Goal: Transaction & Acquisition: Book appointment/travel/reservation

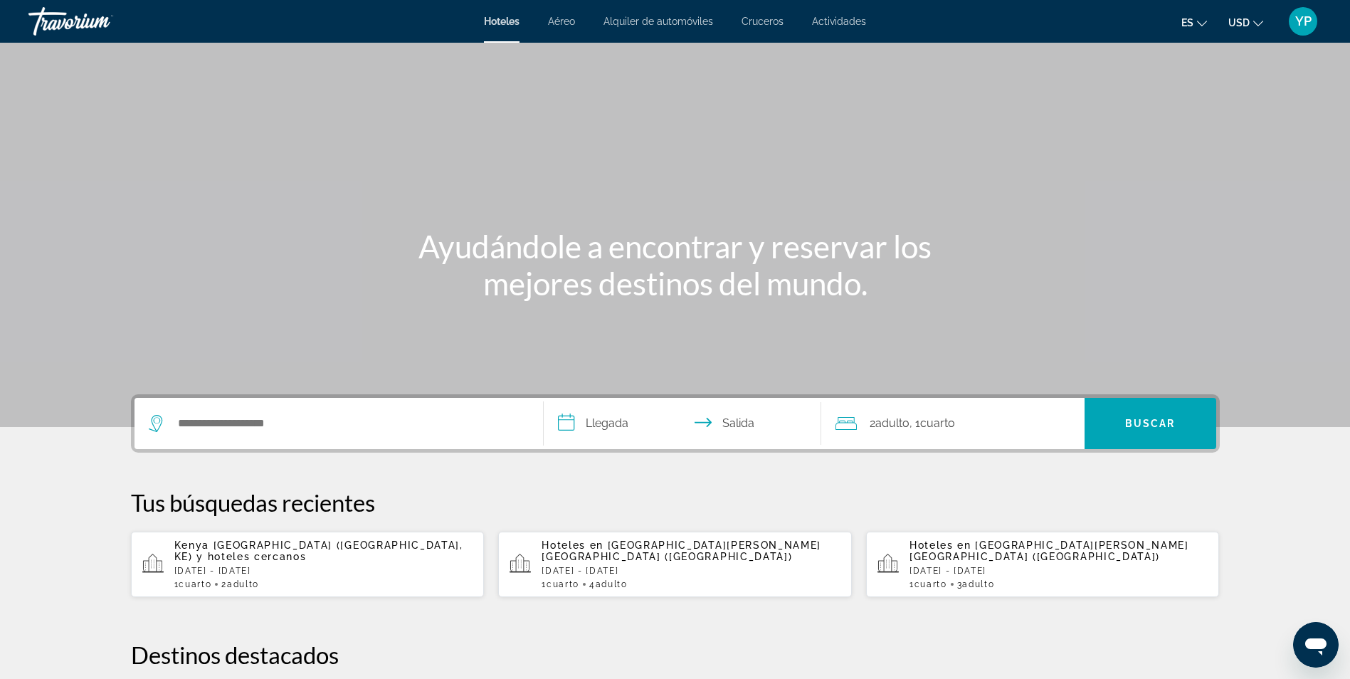
click at [361, 434] on div "Widget de búsqueda" at bounding box center [339, 423] width 380 height 51
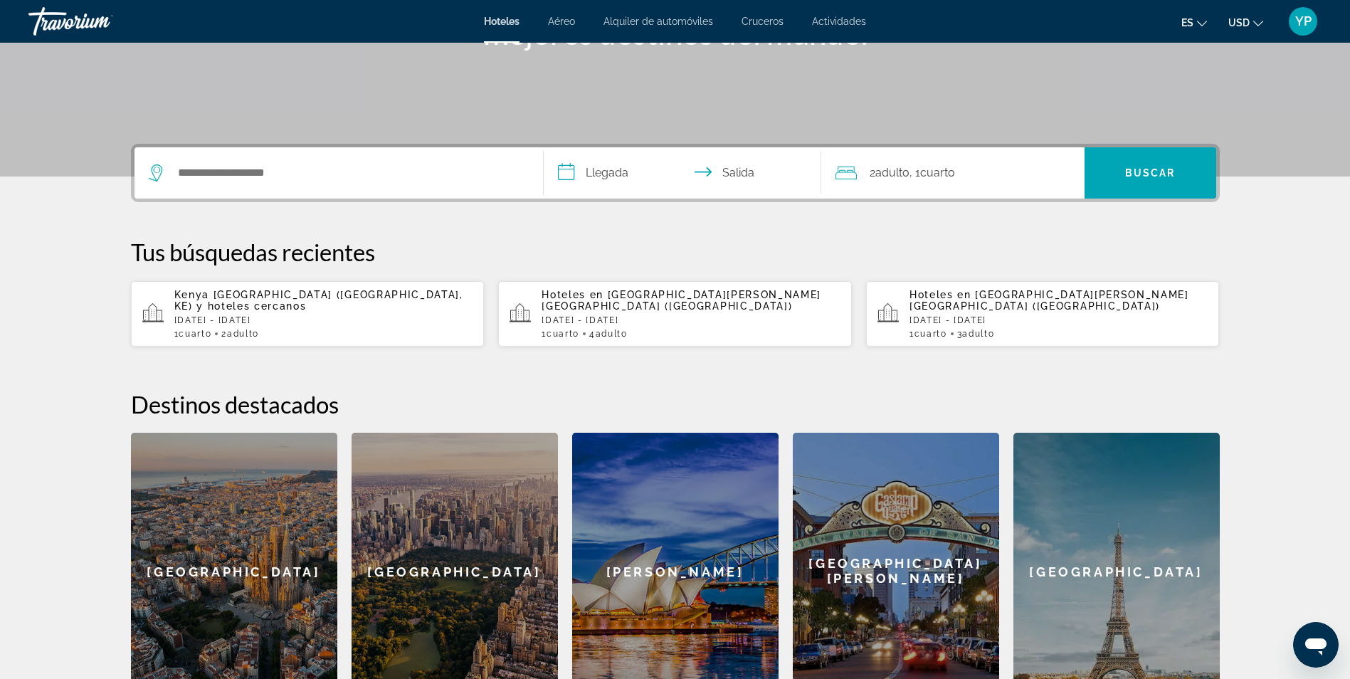
scroll to position [348, 0]
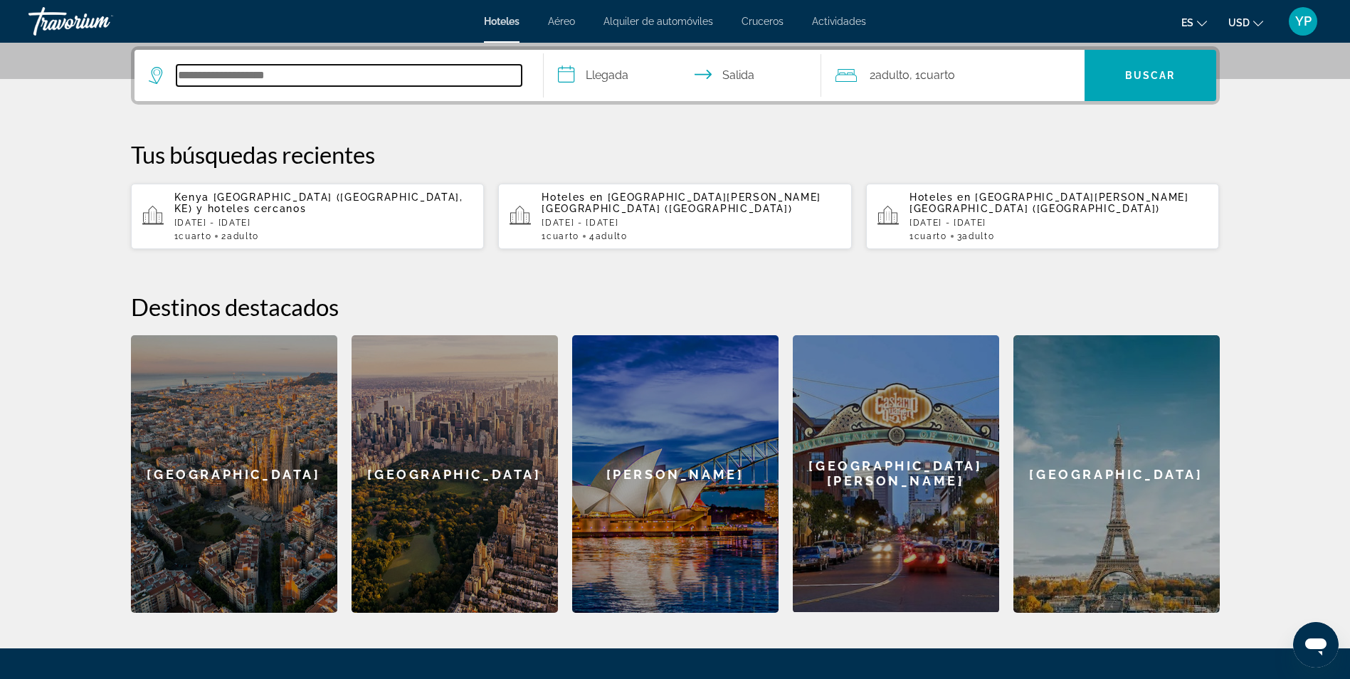
click at [293, 76] on input "Buscar destino de hotel" at bounding box center [349, 75] width 345 height 21
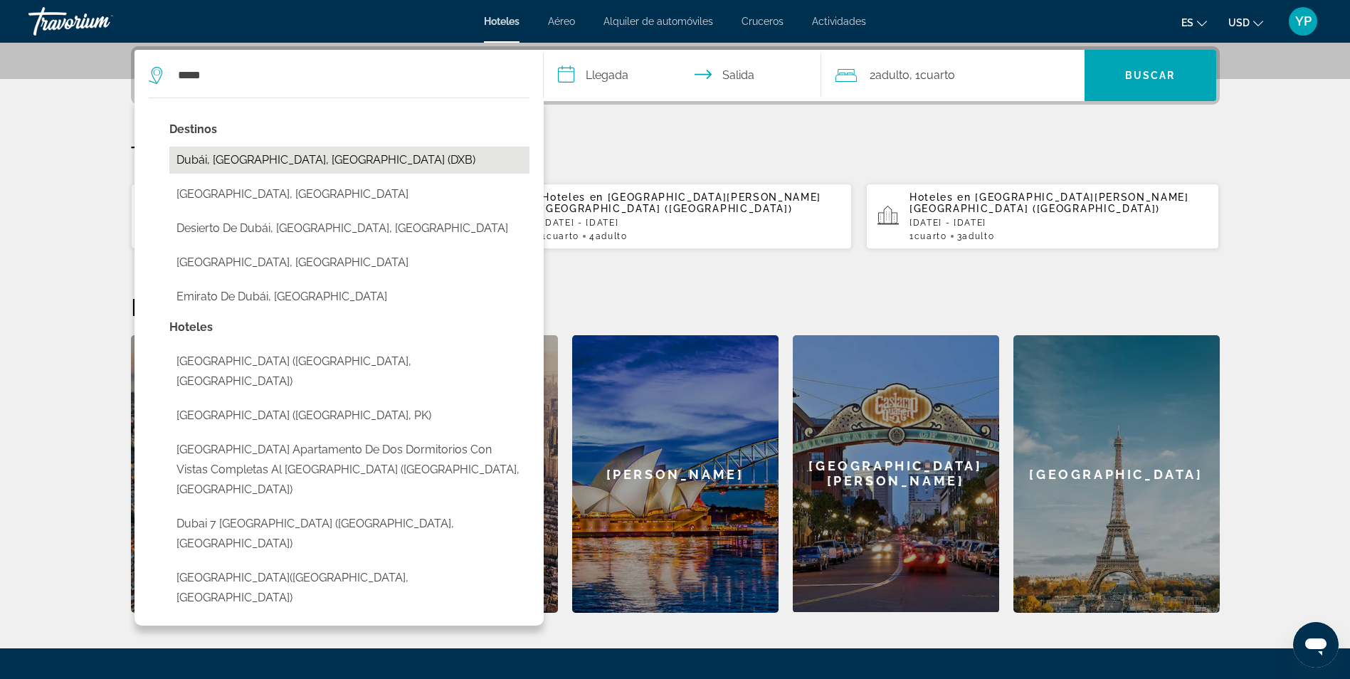
click at [285, 164] on button "Dubái, [GEOGRAPHIC_DATA], [GEOGRAPHIC_DATA] (DXB)" at bounding box center [349, 160] width 360 height 27
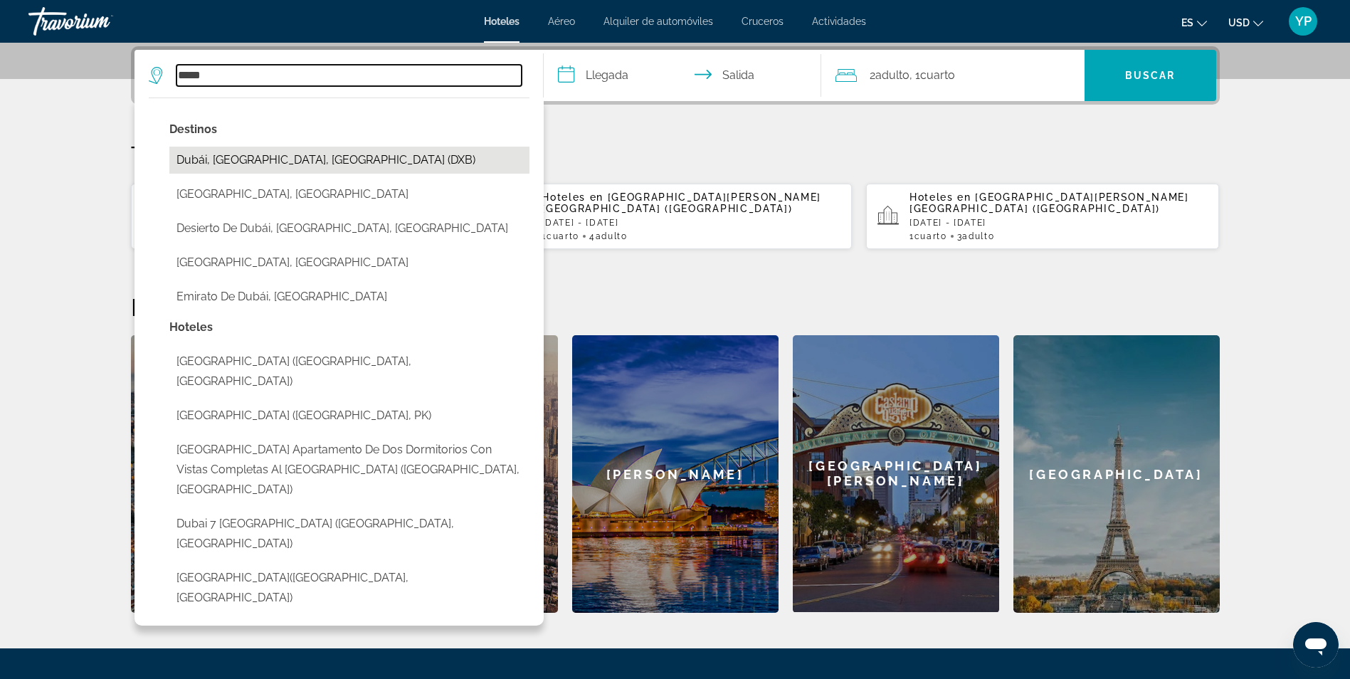
type input "**********"
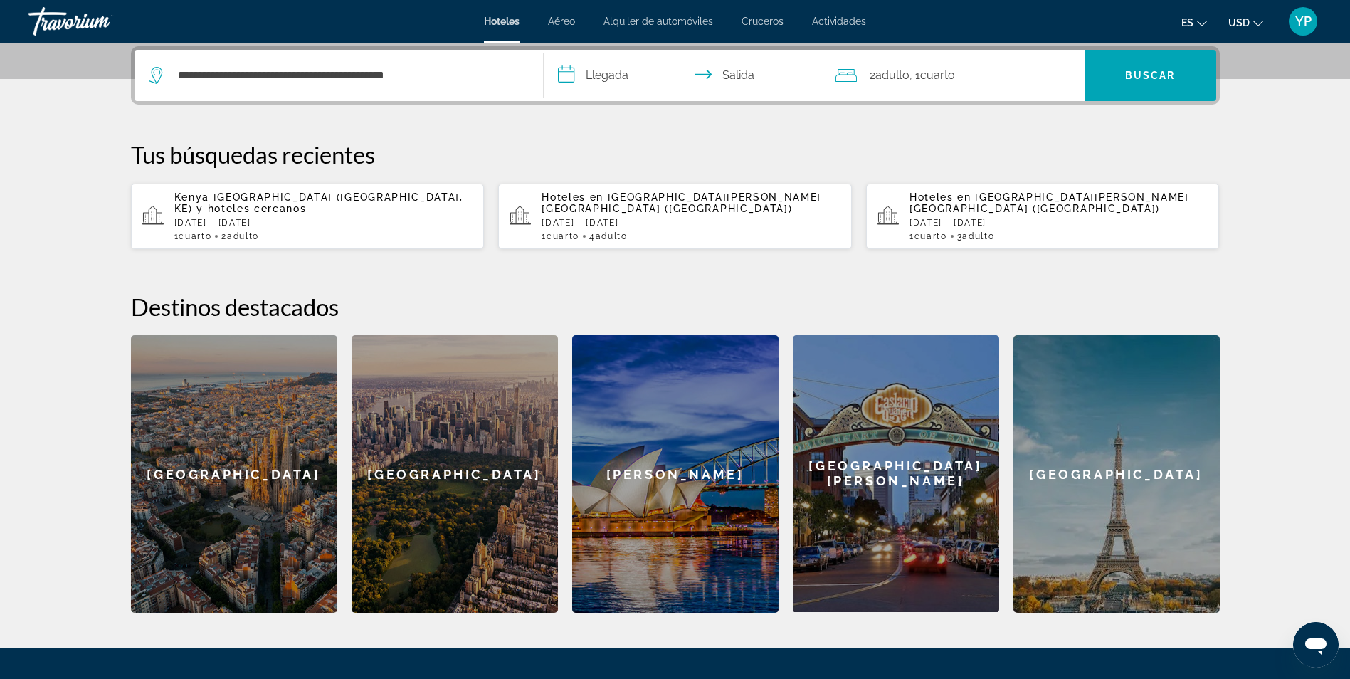
click at [621, 82] on input "**********" at bounding box center [685, 78] width 283 height 56
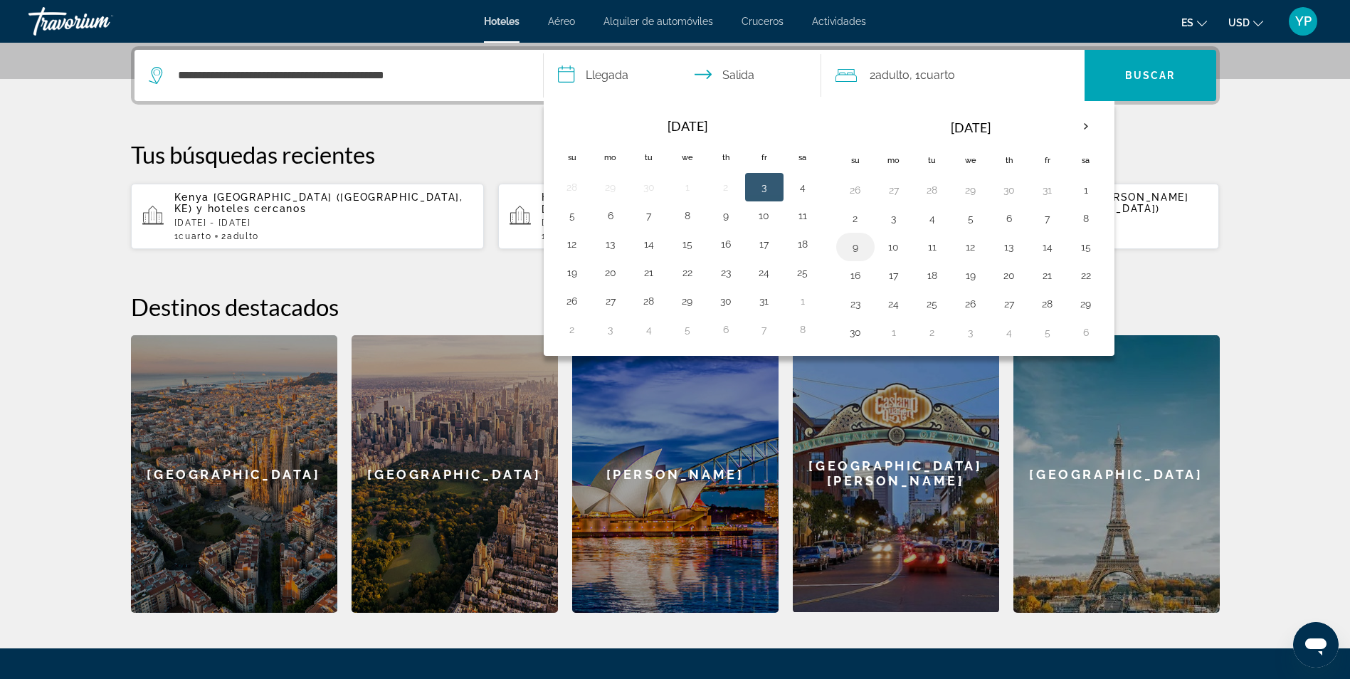
click at [859, 246] on button "9" at bounding box center [855, 247] width 23 height 20
click at [1089, 253] on button "15" at bounding box center [1086, 247] width 23 height 20
type input "**********"
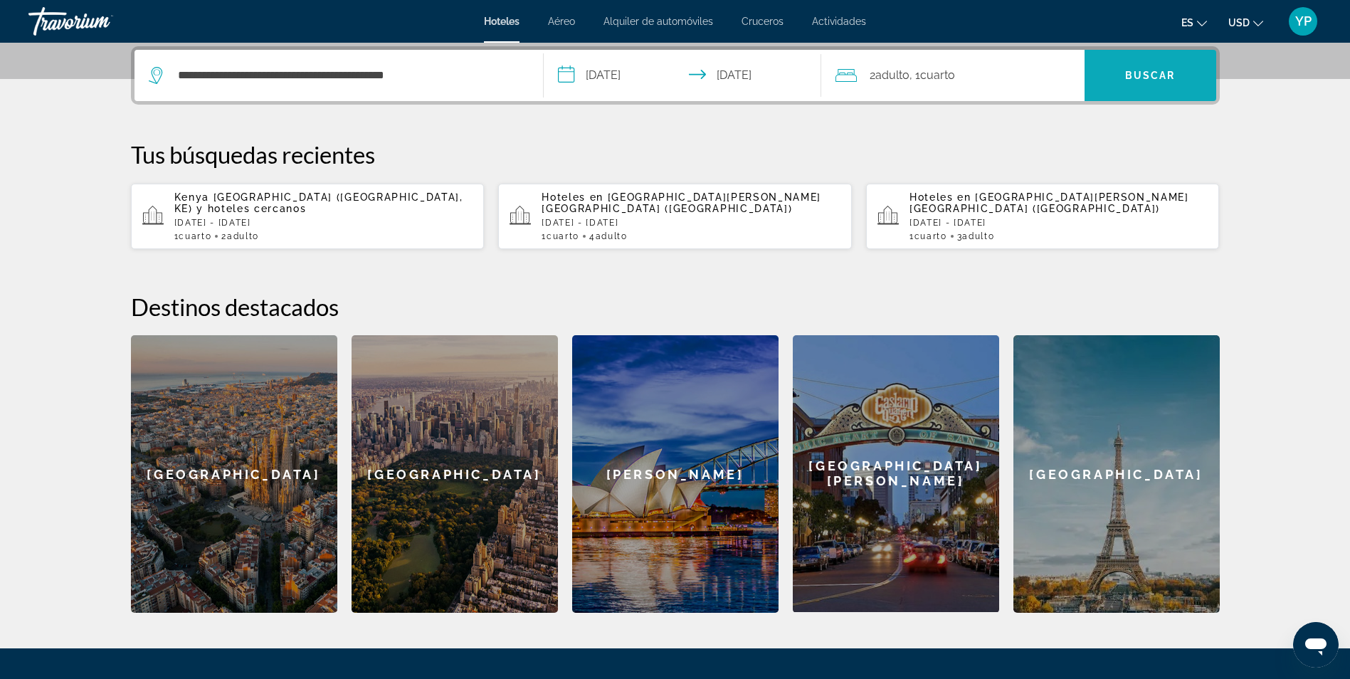
click at [1149, 78] on span "Buscar" at bounding box center [1150, 75] width 51 height 11
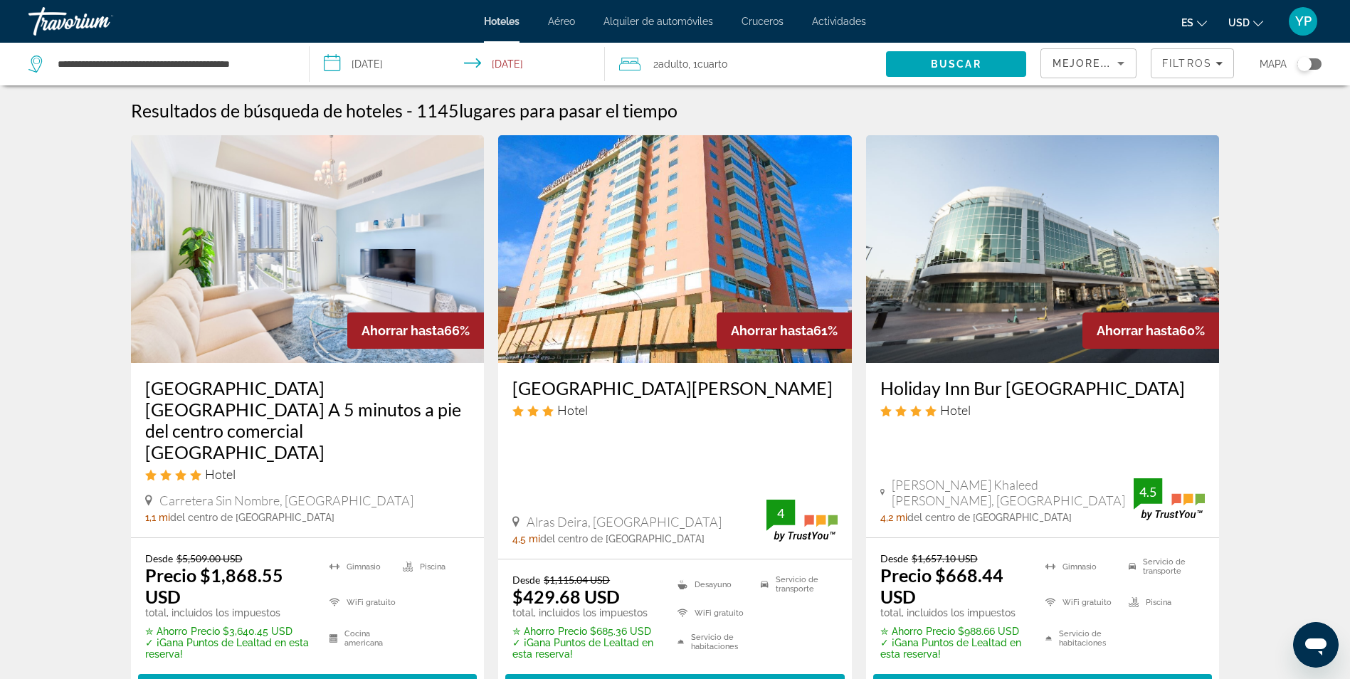
scroll to position [529, 0]
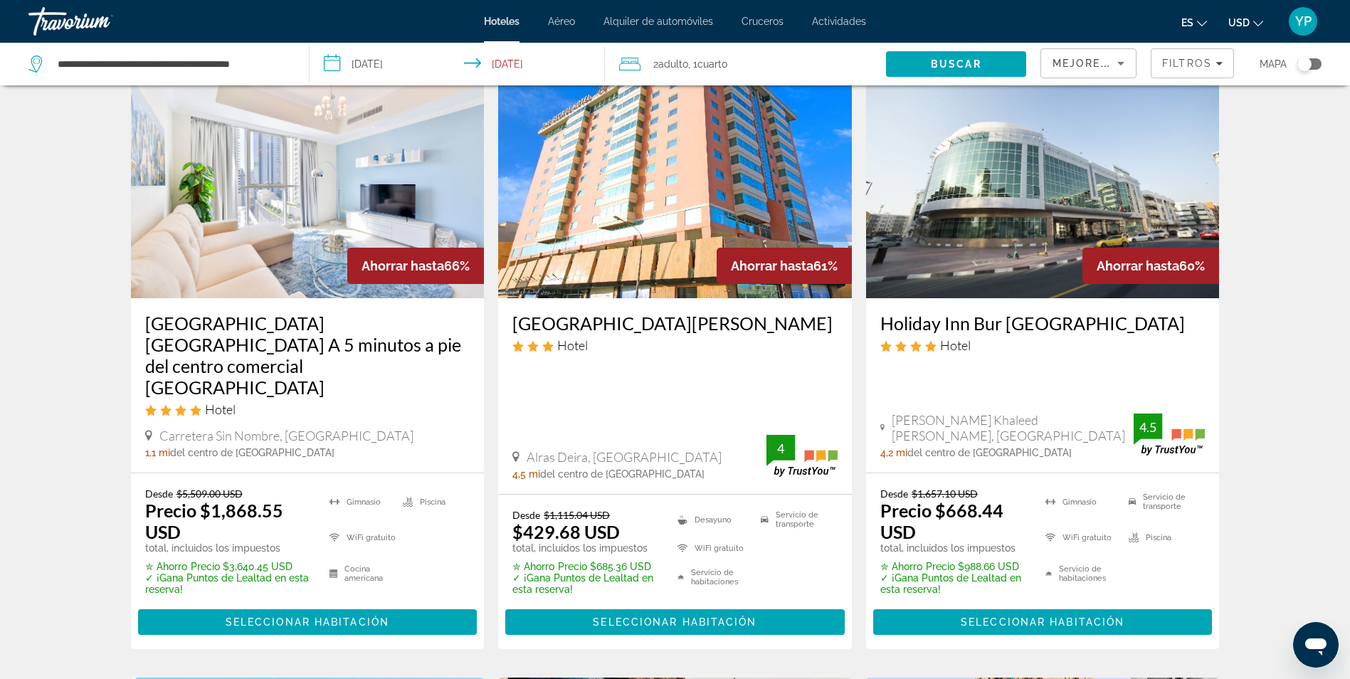
scroll to position [53, 0]
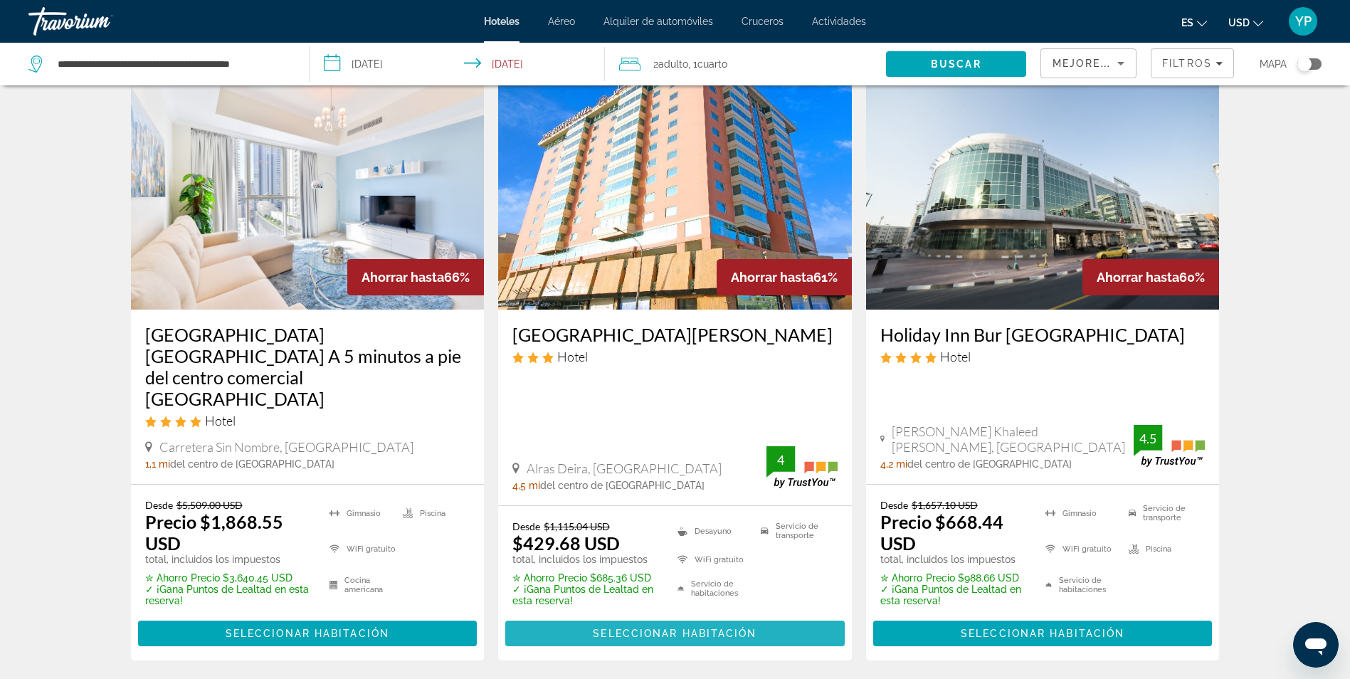
click at [663, 628] on span "Seleccionar habitación" at bounding box center [675, 633] width 164 height 11
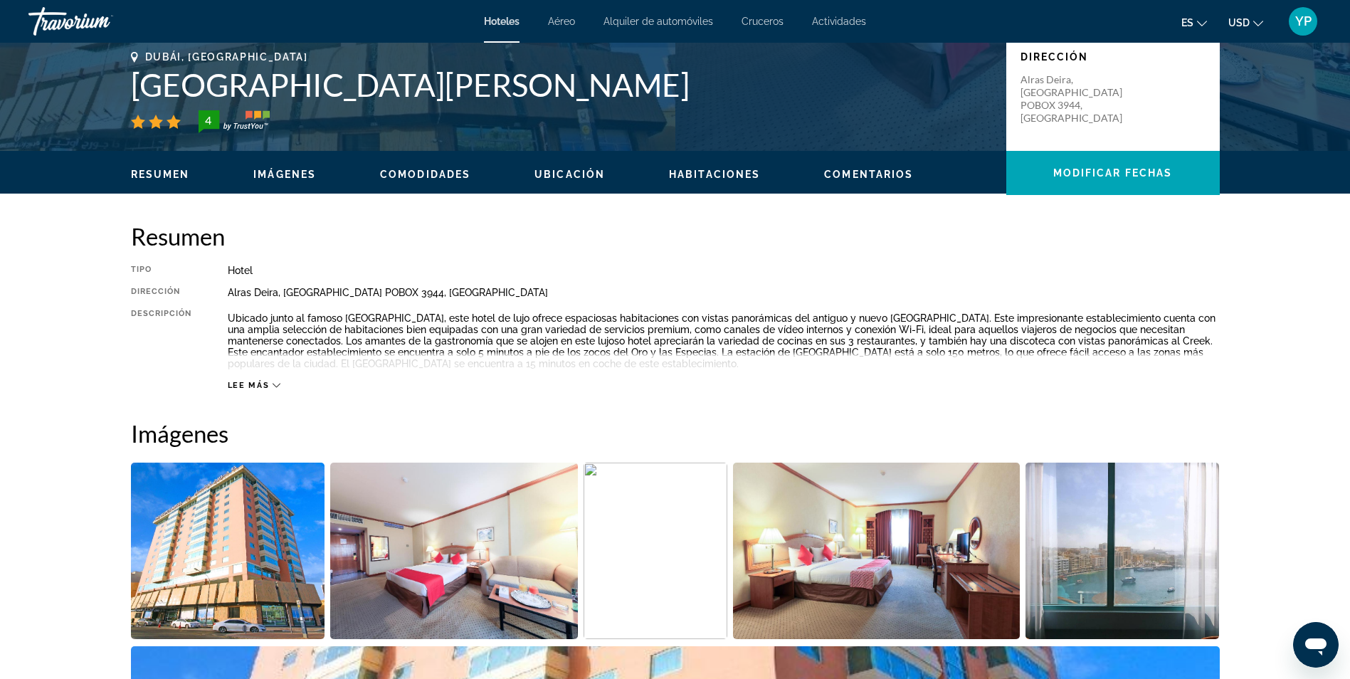
scroll to position [236, 0]
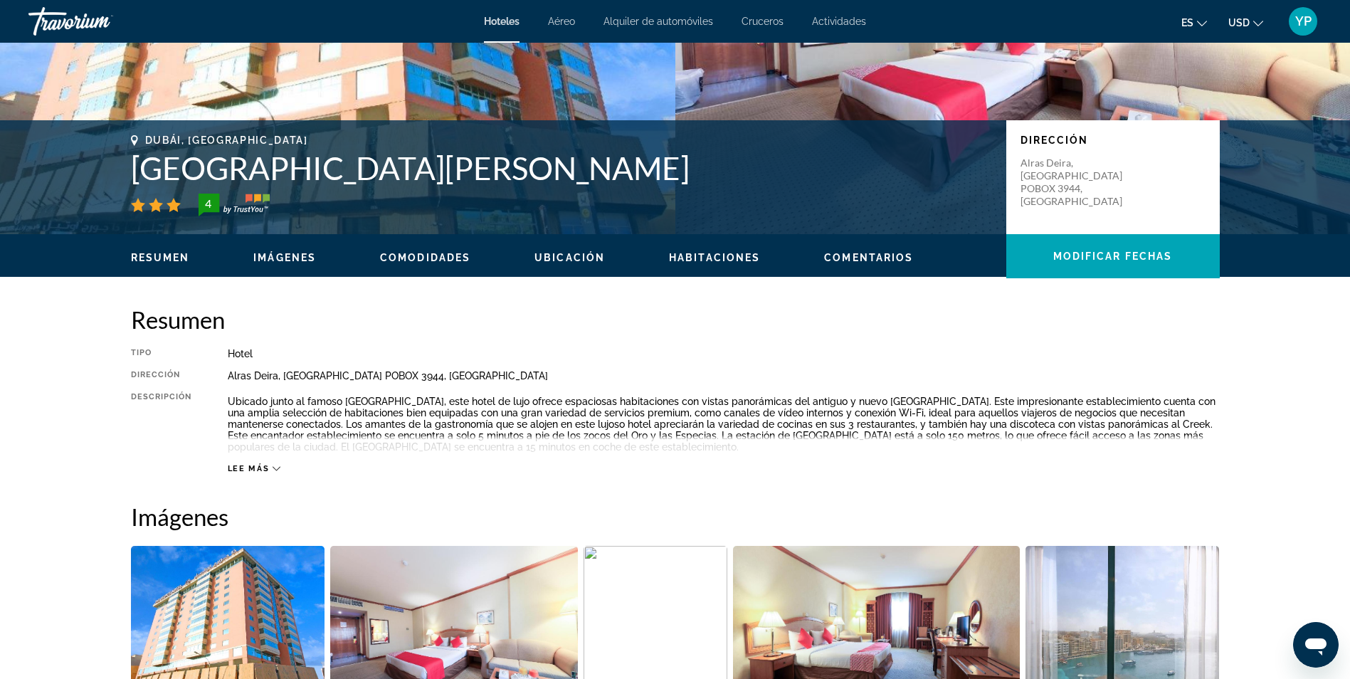
click at [649, 20] on span "Alquiler de automóviles" at bounding box center [659, 21] width 110 height 11
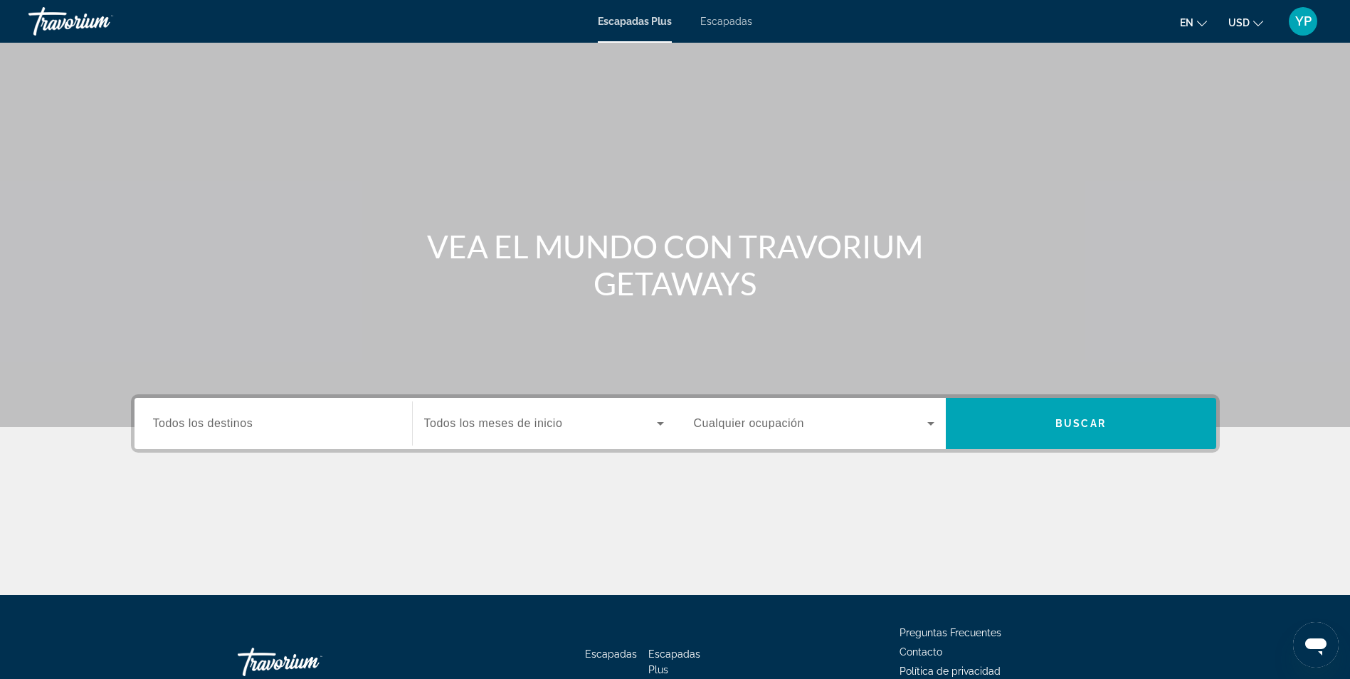
click at [735, 27] on div "Escapadas Plus Escapadas en English Español Français Italiano Português русский…" at bounding box center [675, 21] width 1350 height 37
click at [735, 19] on span "Escapadas" at bounding box center [726, 21] width 52 height 11
click at [280, 422] on input "Destination Todos los destinos" at bounding box center [273, 424] width 241 height 17
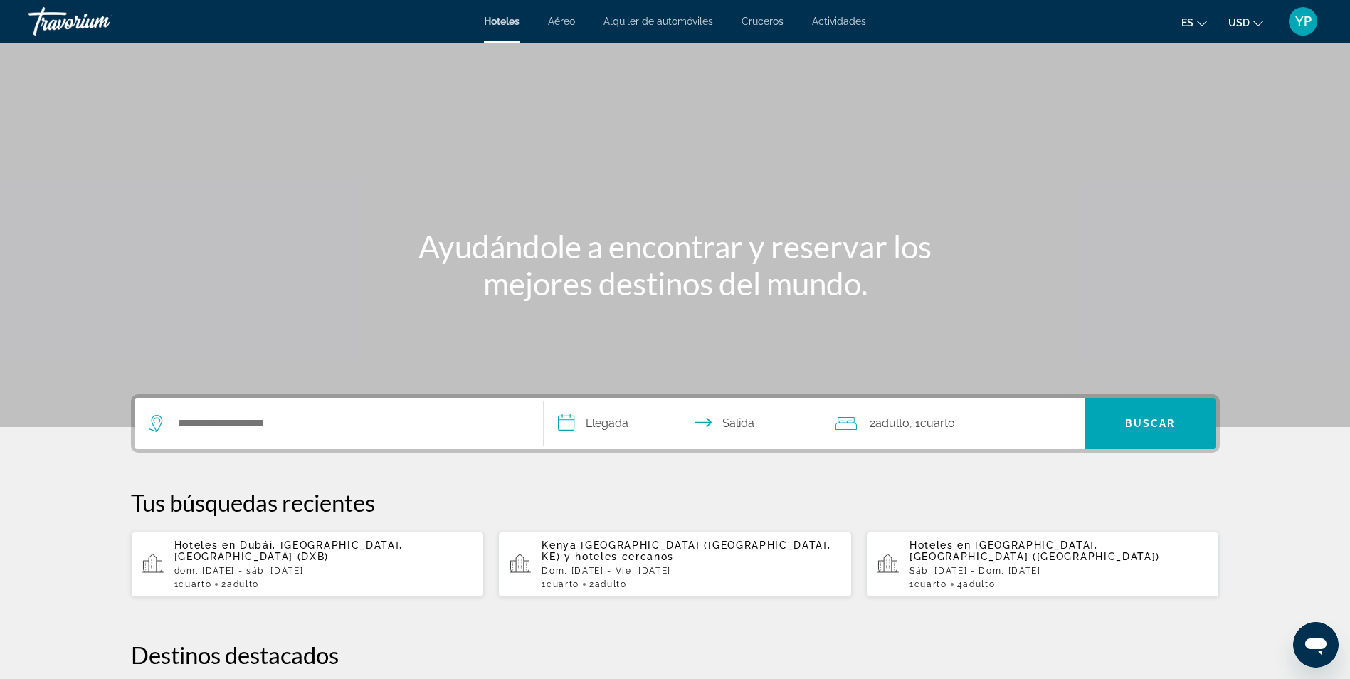
click at [561, 24] on span "Aéreo" at bounding box center [561, 21] width 27 height 11
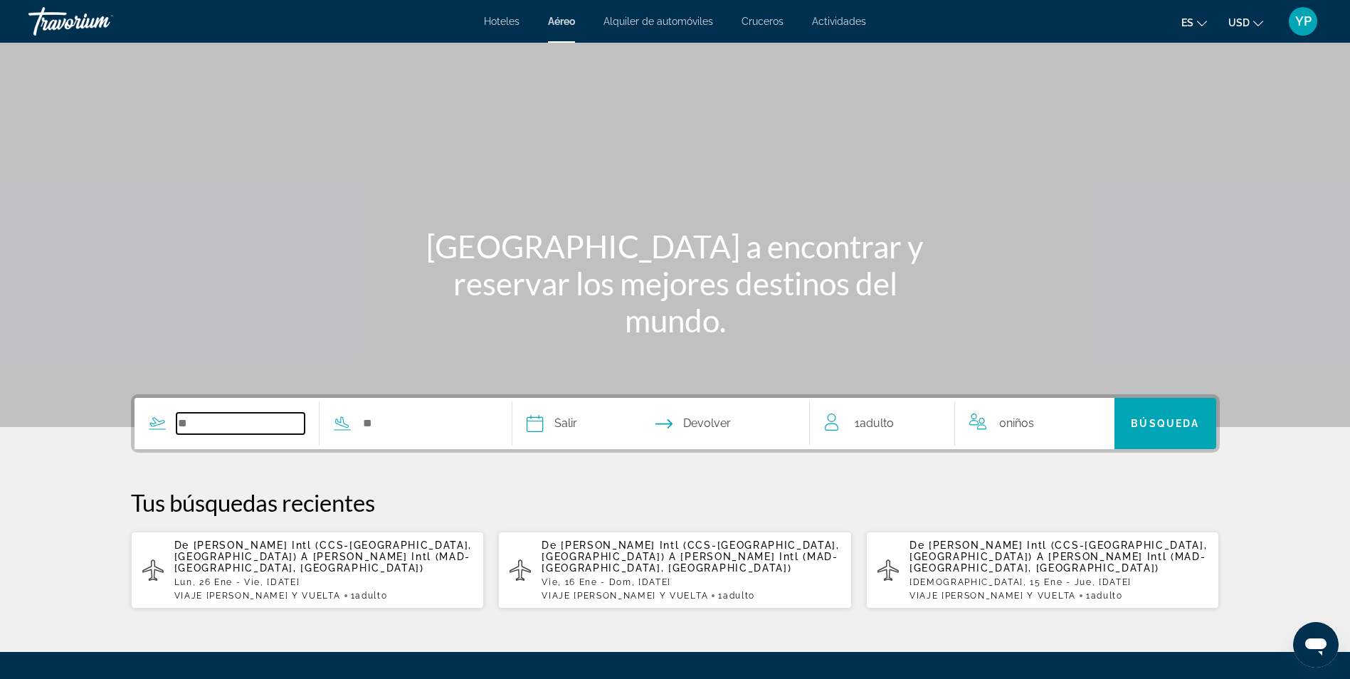
click at [230, 419] on input "Widget de búsqueda" at bounding box center [241, 423] width 129 height 21
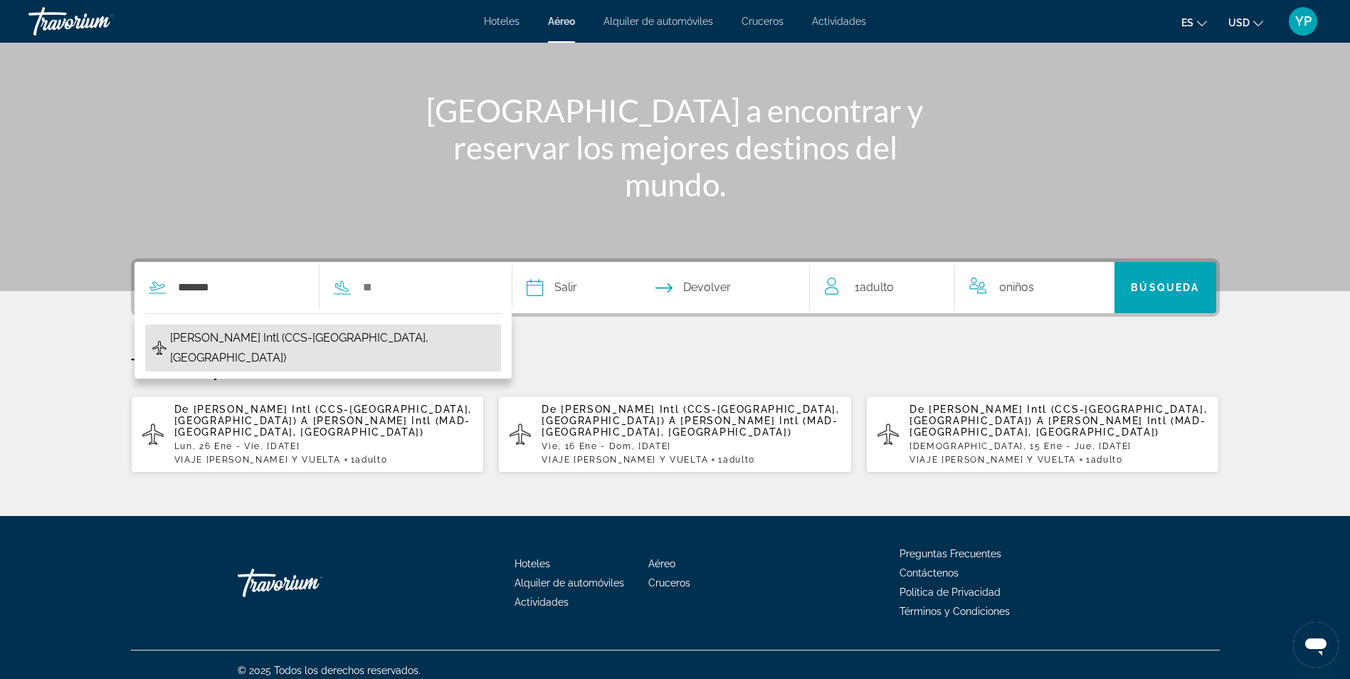
click at [293, 326] on button "[PERSON_NAME] Intl (CCS-[GEOGRAPHIC_DATA], [GEOGRAPHIC_DATA])" at bounding box center [323, 348] width 356 height 47
type input "**********"
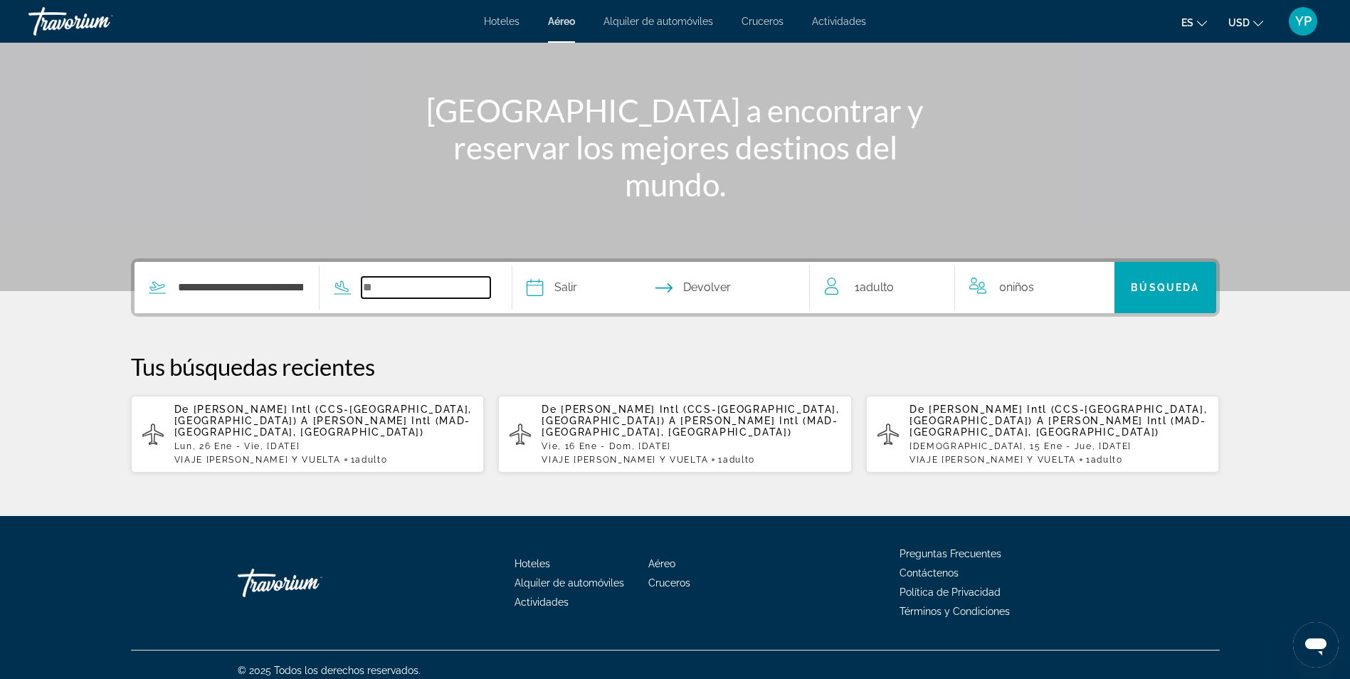
click at [377, 285] on input "Widget de búsqueda" at bounding box center [426, 287] width 129 height 21
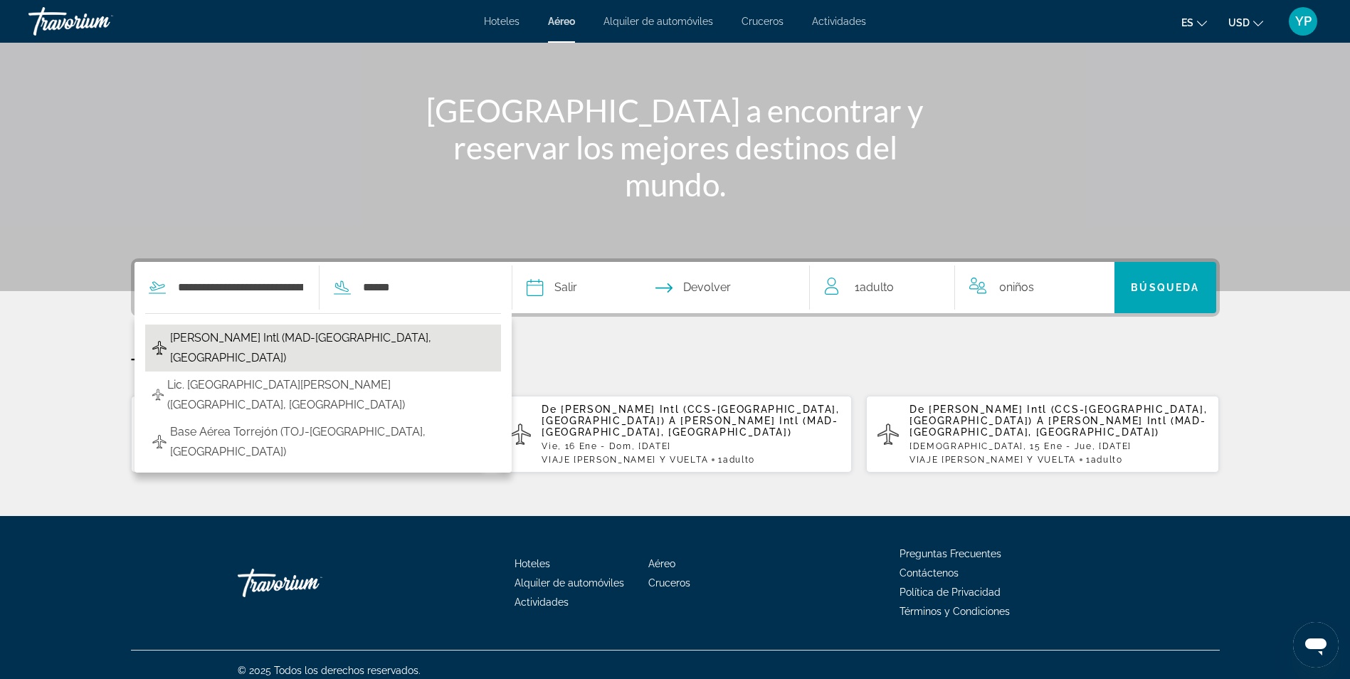
click at [334, 334] on span "[PERSON_NAME] Intl (MAD-[GEOGRAPHIC_DATA], [GEOGRAPHIC_DATA])" at bounding box center [332, 348] width 324 height 40
type input "**********"
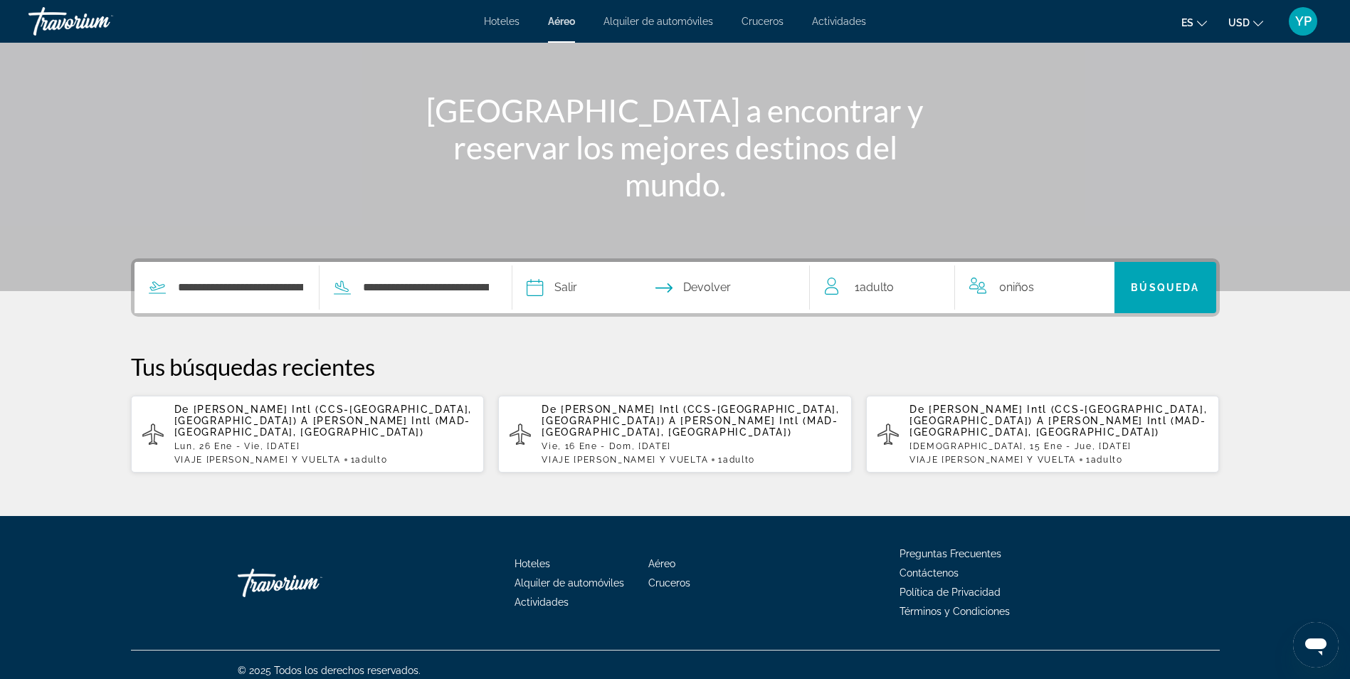
click at [560, 288] on input "Fecha de salida" at bounding box center [596, 290] width 147 height 56
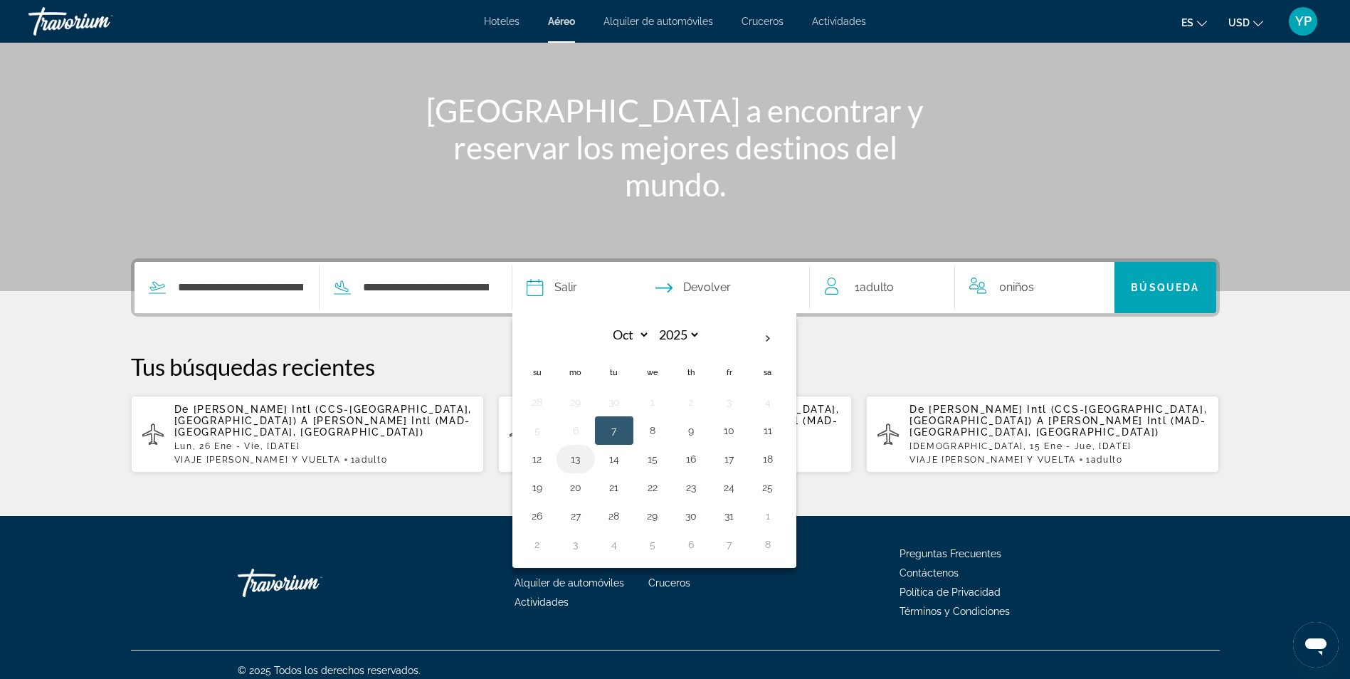
click at [582, 460] on button "13" at bounding box center [576, 459] width 23 height 20
type input "**********"
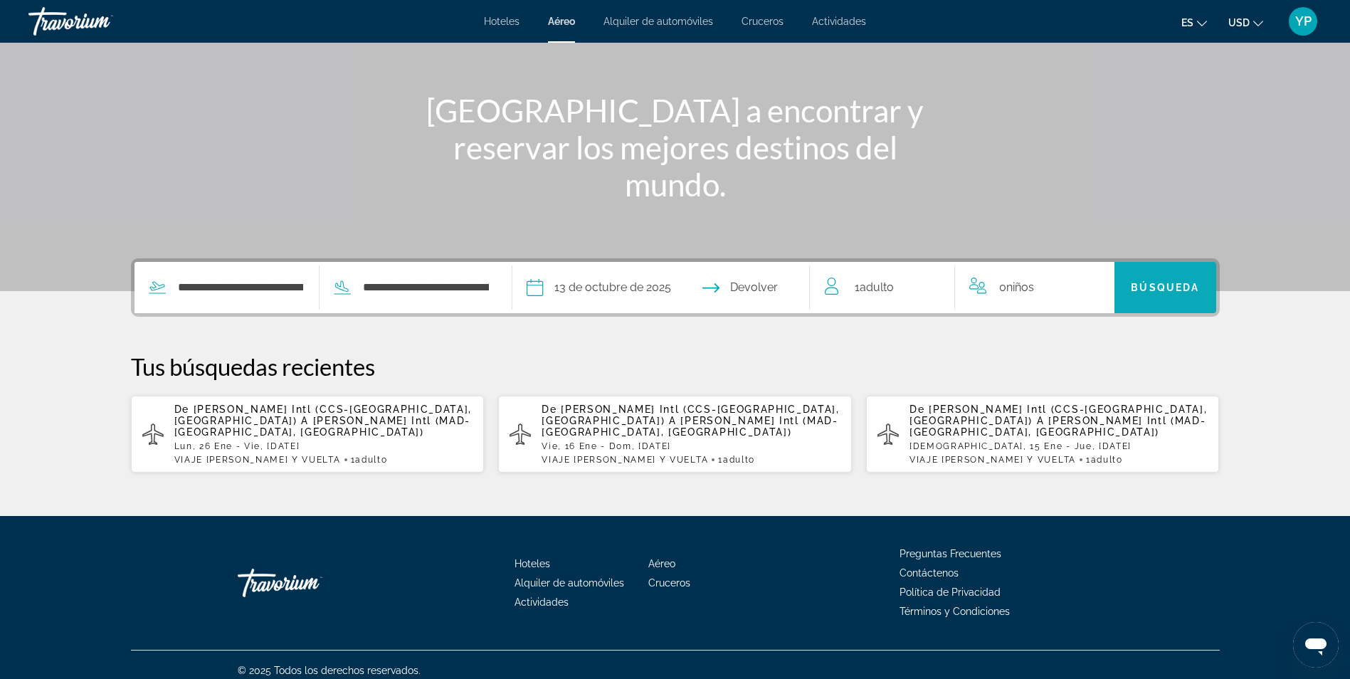
click at [1123, 287] on span "Buscar" at bounding box center [1166, 288] width 102 height 34
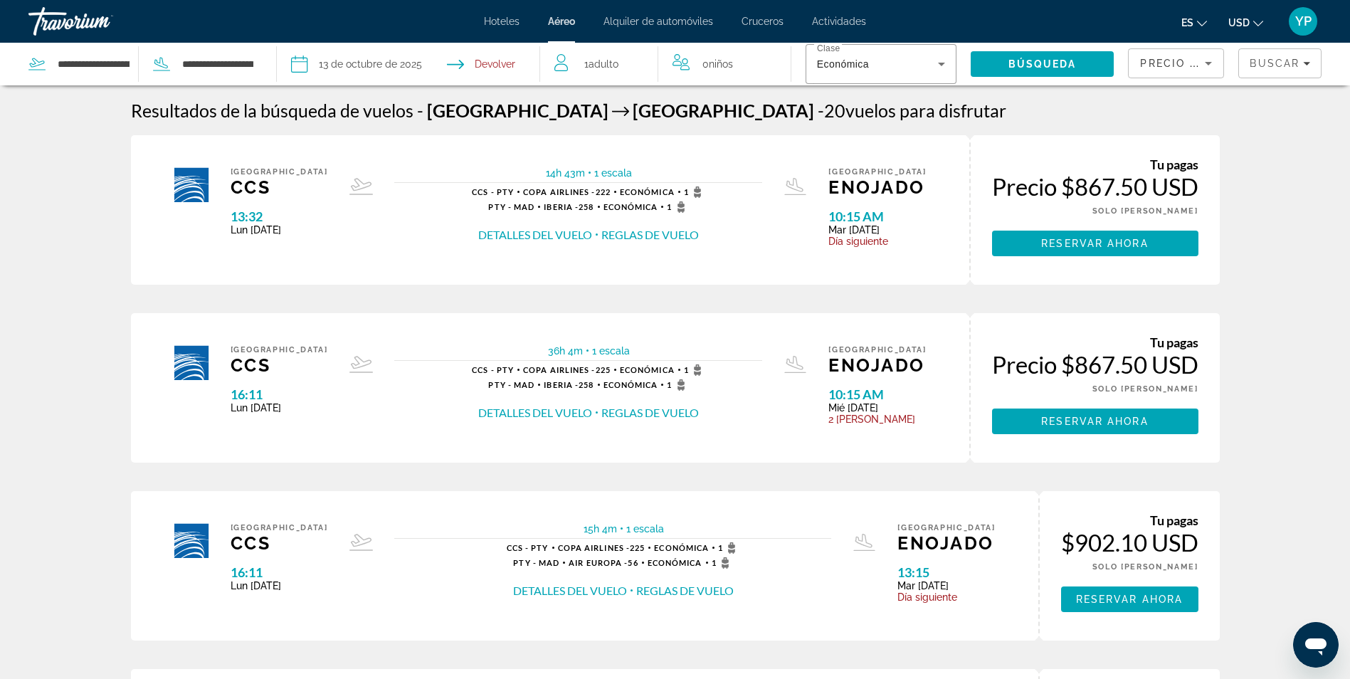
click at [552, 235] on button "Detalles del vuelo" at bounding box center [535, 235] width 114 height 16
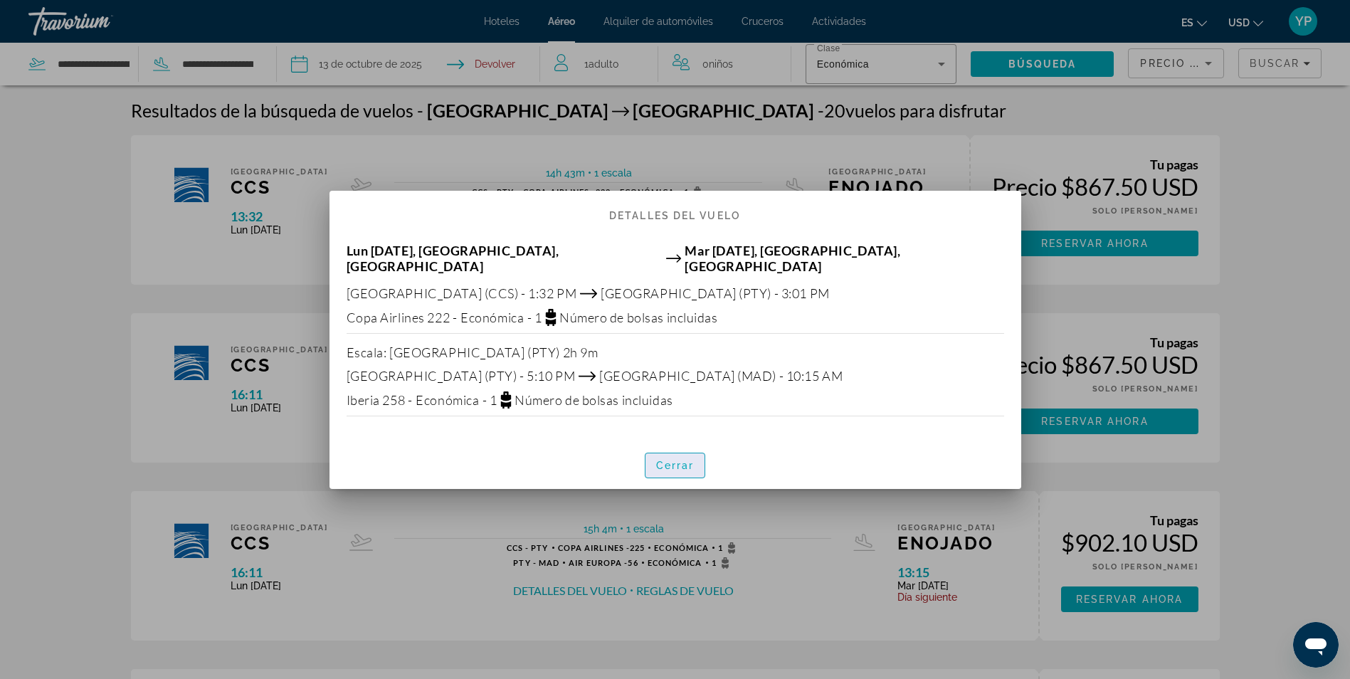
click at [674, 463] on span "Cerrar" at bounding box center [675, 465] width 38 height 11
